Goal: Find specific page/section: Find specific page/section

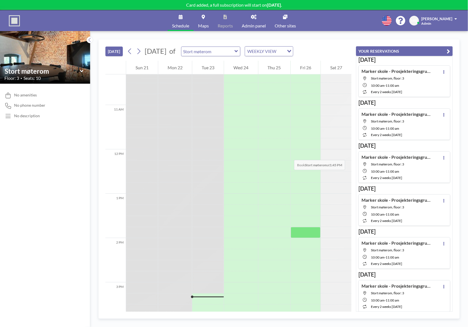
scroll to position [533, 0]
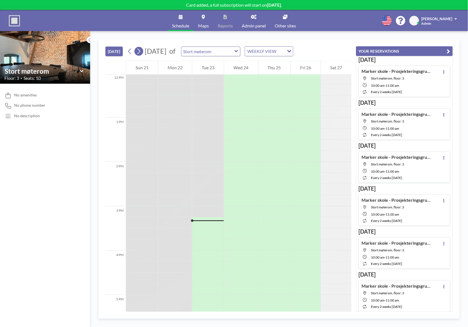
click at [141, 51] on icon at bounding box center [138, 51] width 5 height 8
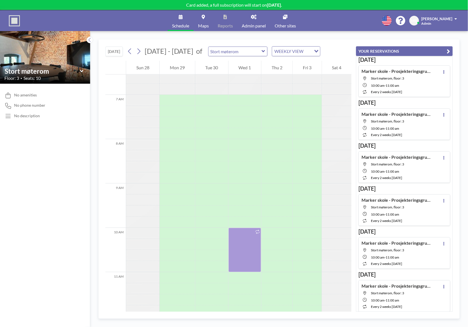
scroll to position [309, 0]
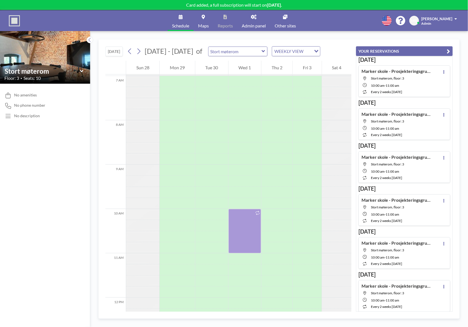
click at [375, 20] on span "[PERSON_NAME]" at bounding box center [437, 18] width 31 height 5
click at [262, 18] on link "Admin panel" at bounding box center [254, 20] width 33 height 21
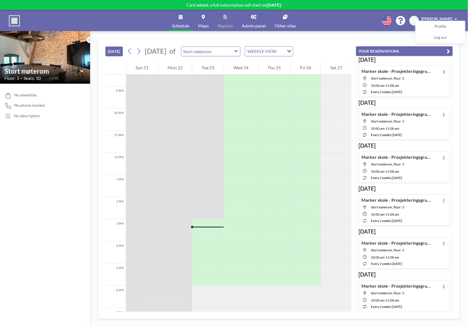
scroll to position [160, 0]
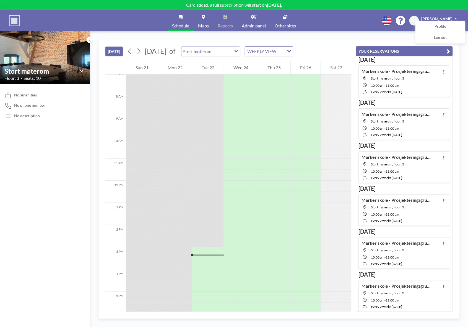
click at [259, 20] on link "Admin panel" at bounding box center [254, 20] width 33 height 21
